Goal: Use online tool/utility

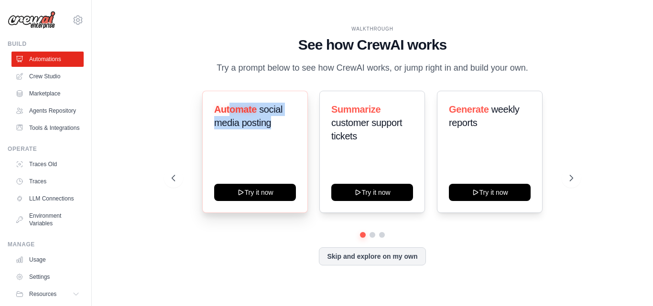
drag, startPoint x: 269, startPoint y: 122, endPoint x: 228, endPoint y: 108, distance: 43.2
click at [228, 108] on h3 "Automate social media posting" at bounding box center [255, 116] width 82 height 27
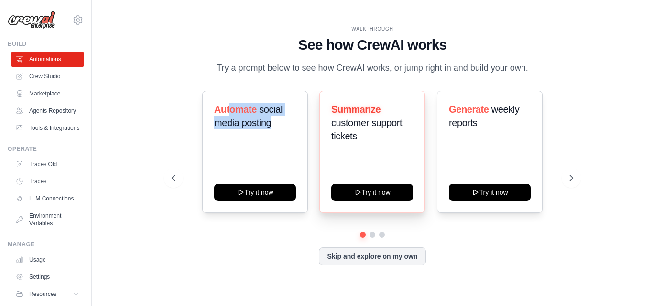
click at [355, 128] on span "customer support tickets" at bounding box center [366, 130] width 71 height 24
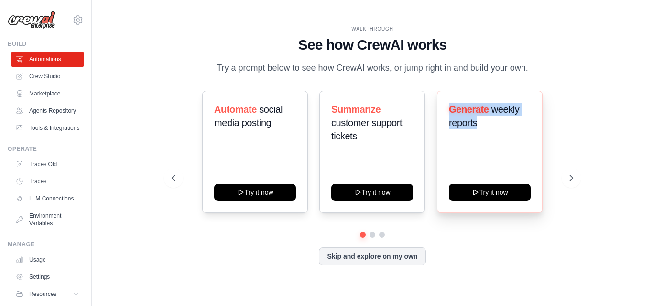
drag, startPoint x: 452, startPoint y: 109, endPoint x: 496, endPoint y: 131, distance: 49.6
click at [496, 131] on div "Generate weekly reports" at bounding box center [490, 120] width 82 height 34
click at [574, 179] on icon at bounding box center [572, 178] width 10 height 10
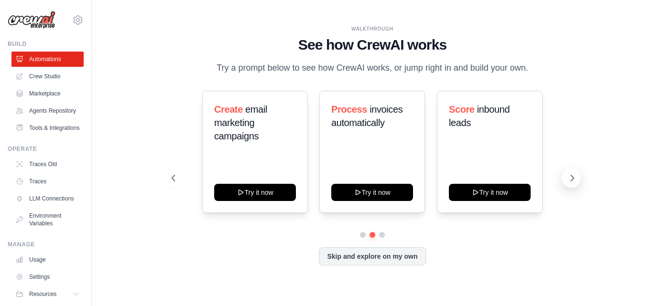
click at [574, 179] on icon at bounding box center [572, 178] width 10 height 10
click at [173, 181] on icon at bounding box center [172, 178] width 3 height 6
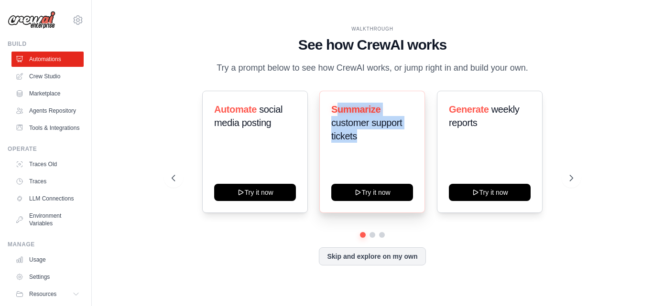
drag, startPoint x: 337, startPoint y: 109, endPoint x: 369, endPoint y: 150, distance: 52.4
click at [369, 150] on div "Summarize customer support tickets" at bounding box center [372, 127] width 82 height 48
